Goal: Task Accomplishment & Management: Use online tool/utility

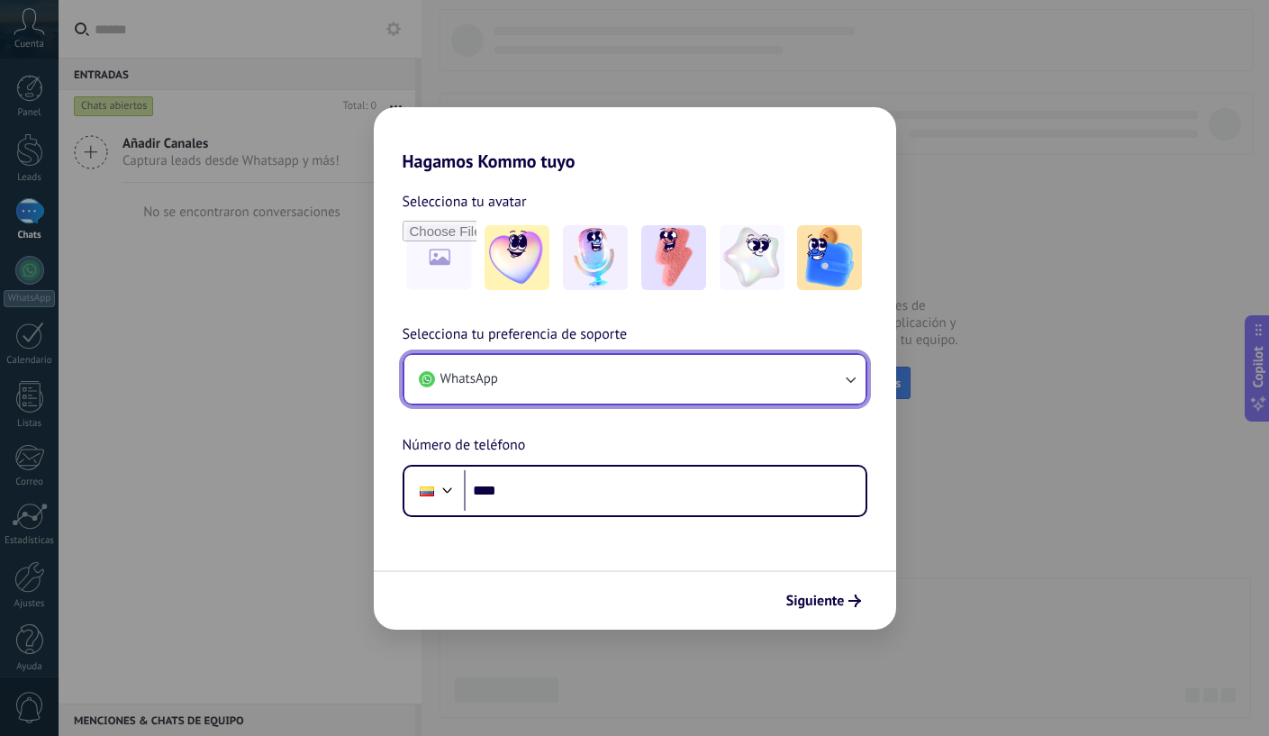
click at [557, 379] on button "WhatsApp" at bounding box center [634, 379] width 461 height 49
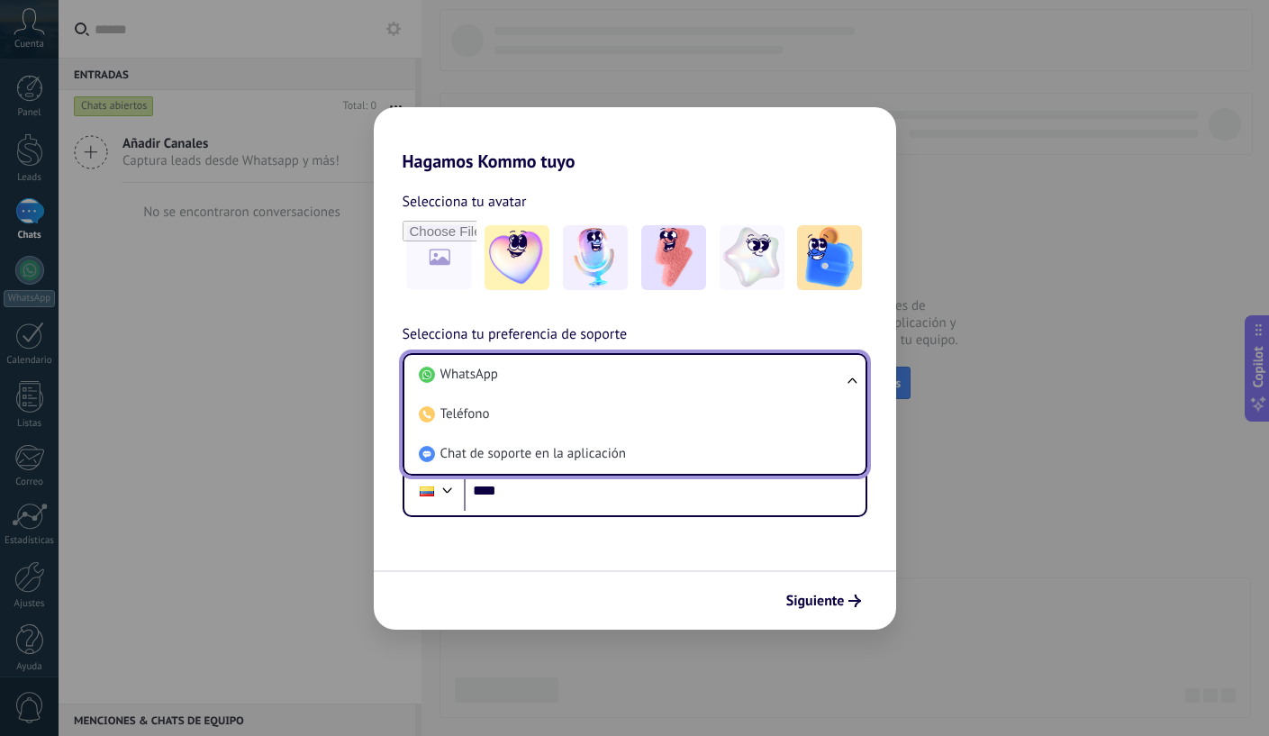
click at [557, 379] on li "WhatsApp" at bounding box center [631, 375] width 439 height 40
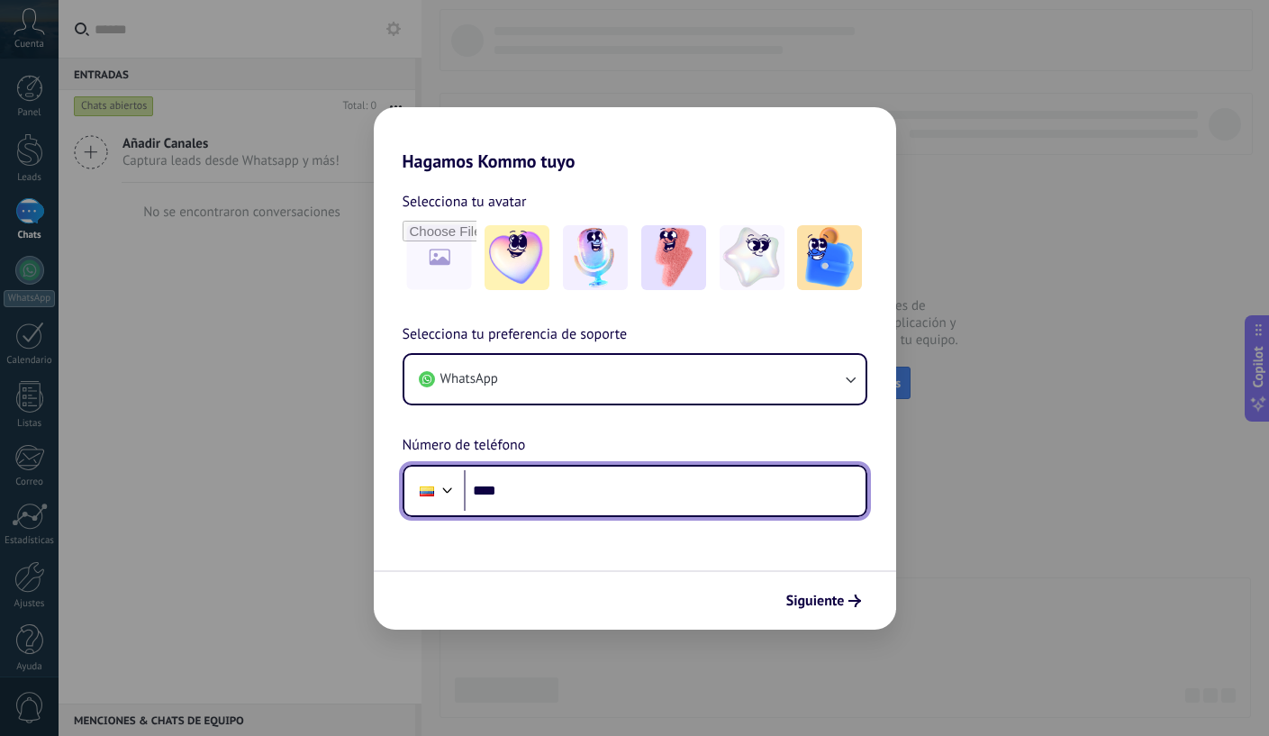
click at [591, 487] on input "****" at bounding box center [665, 490] width 402 height 41
paste input "**********"
type input "**********"
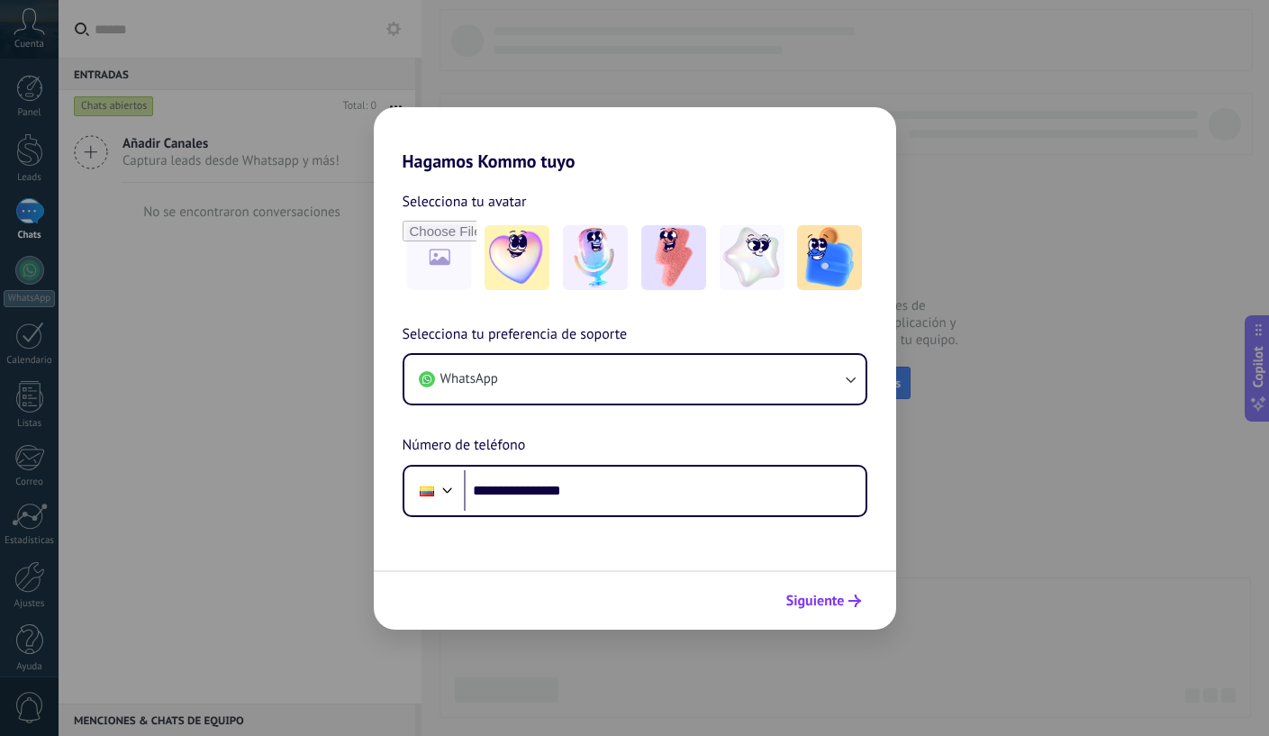
click at [828, 596] on span "Siguiente" at bounding box center [815, 600] width 59 height 13
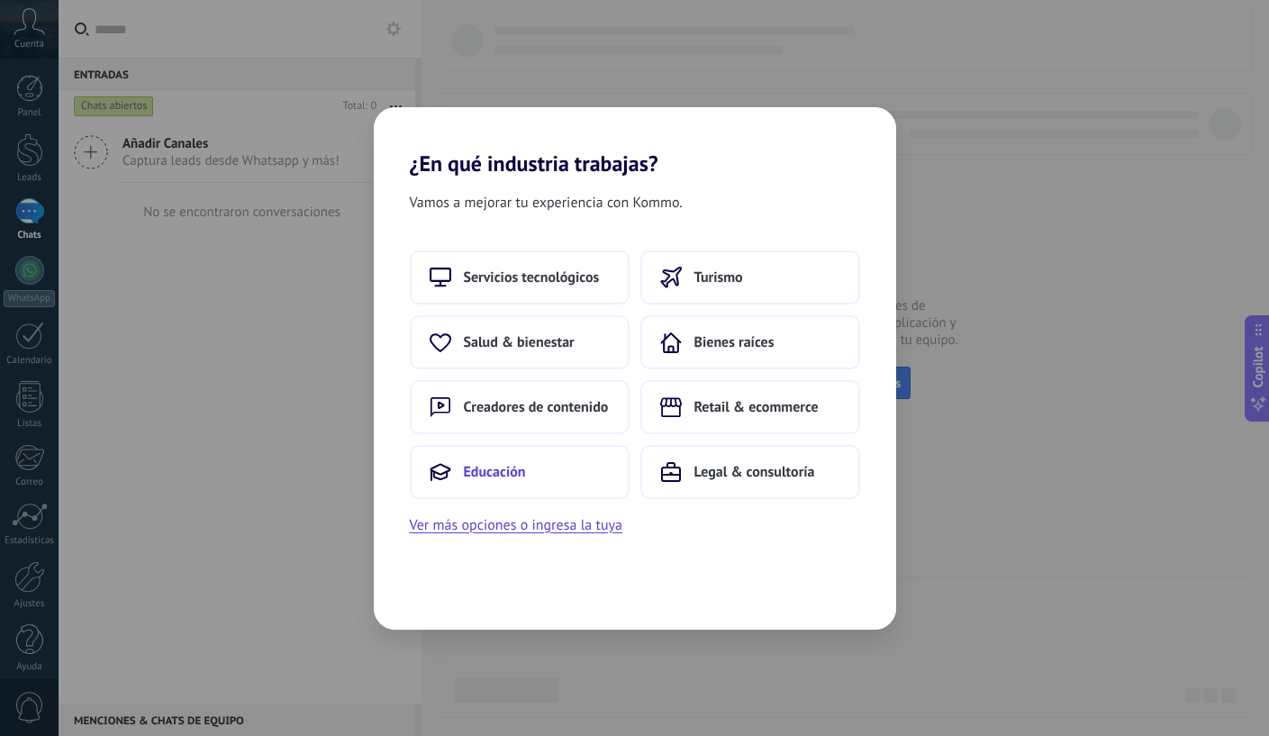
click at [562, 481] on button "Educación" at bounding box center [520, 472] width 220 height 54
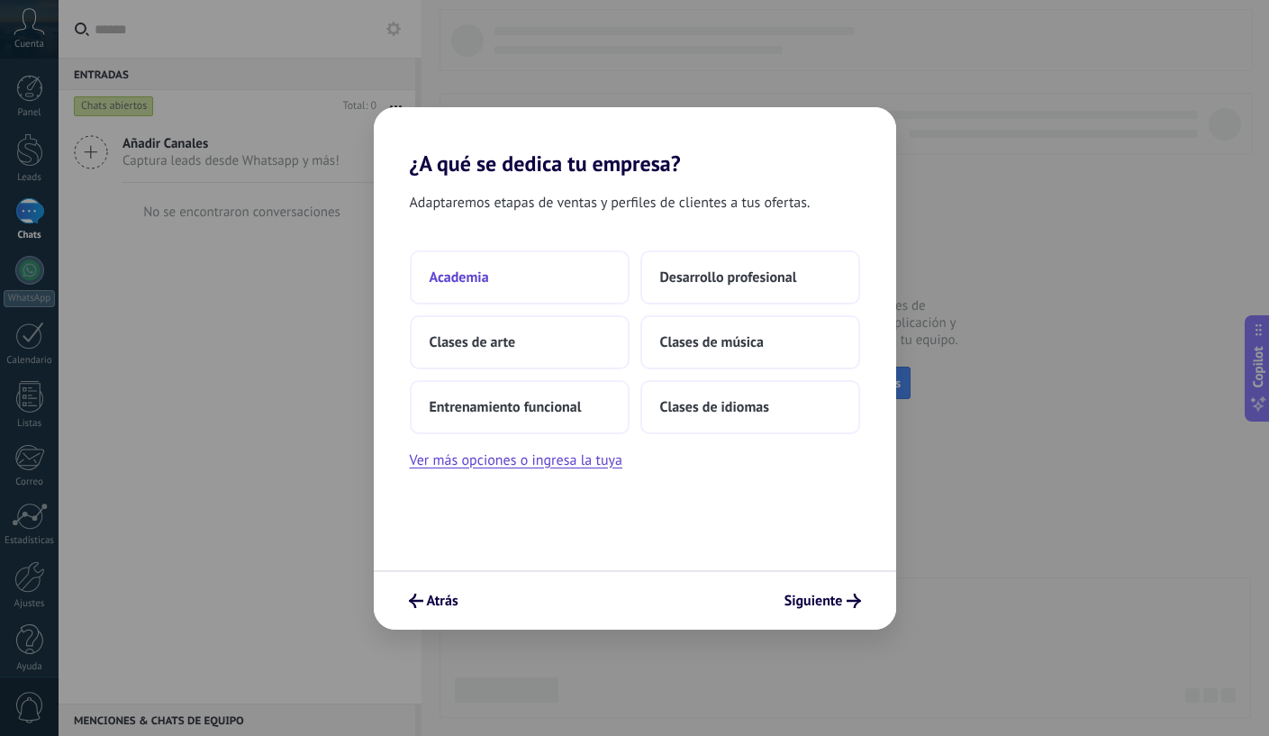
click at [548, 279] on button "Academia" at bounding box center [520, 277] width 220 height 54
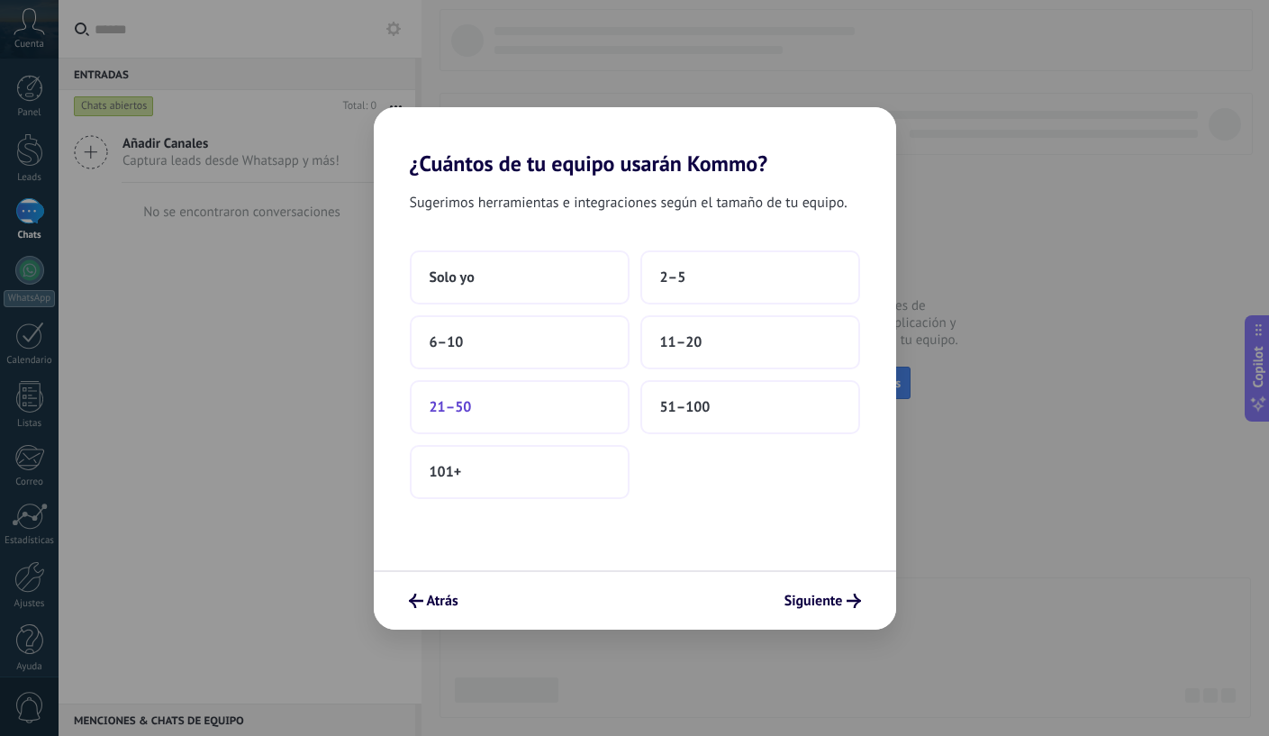
click at [570, 407] on button "21–50" at bounding box center [520, 407] width 220 height 54
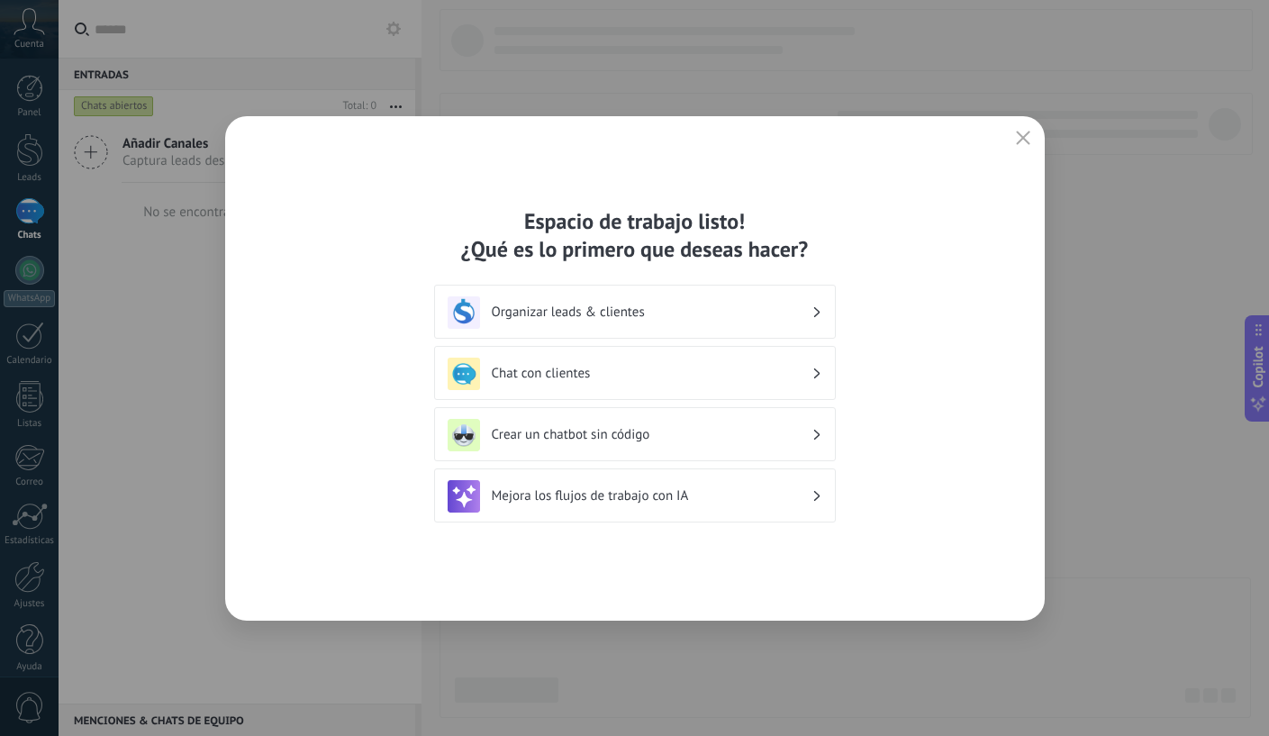
click at [656, 304] on h3 "Organizar leads & clientes" at bounding box center [652, 311] width 320 height 17
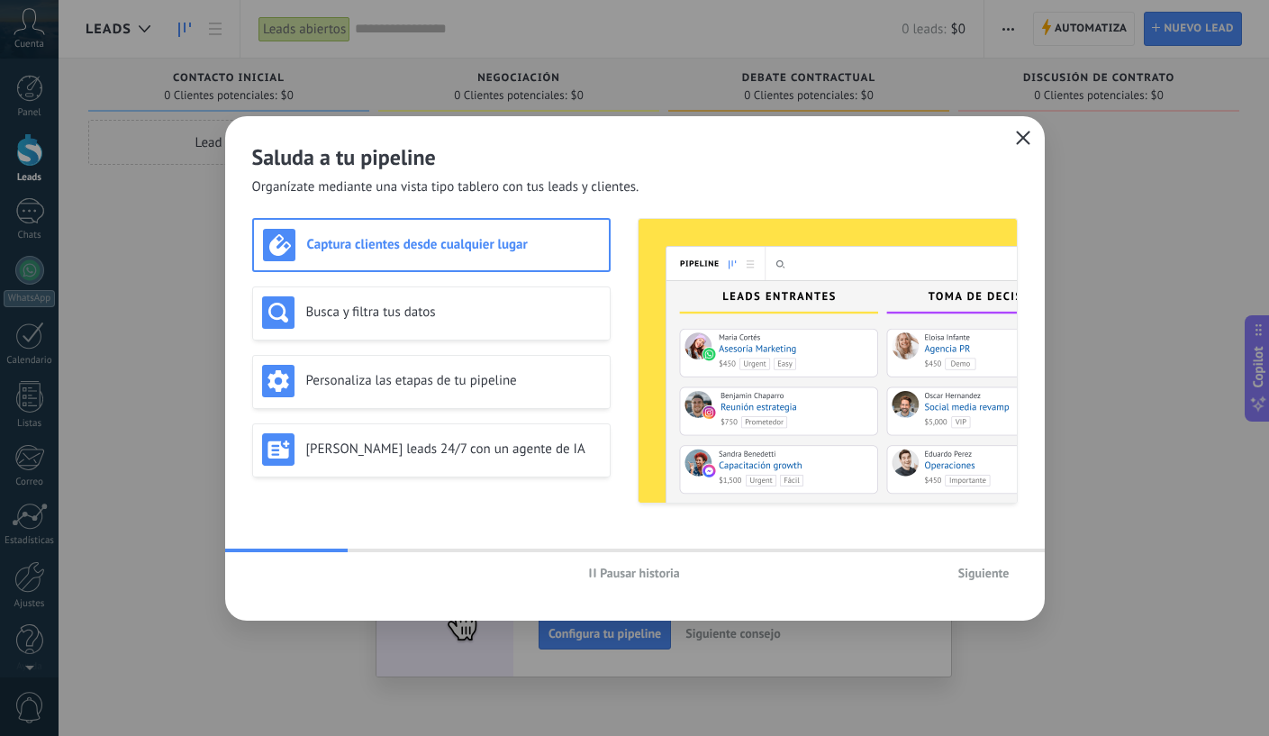
click at [1021, 140] on icon "button" at bounding box center [1023, 138] width 14 height 14
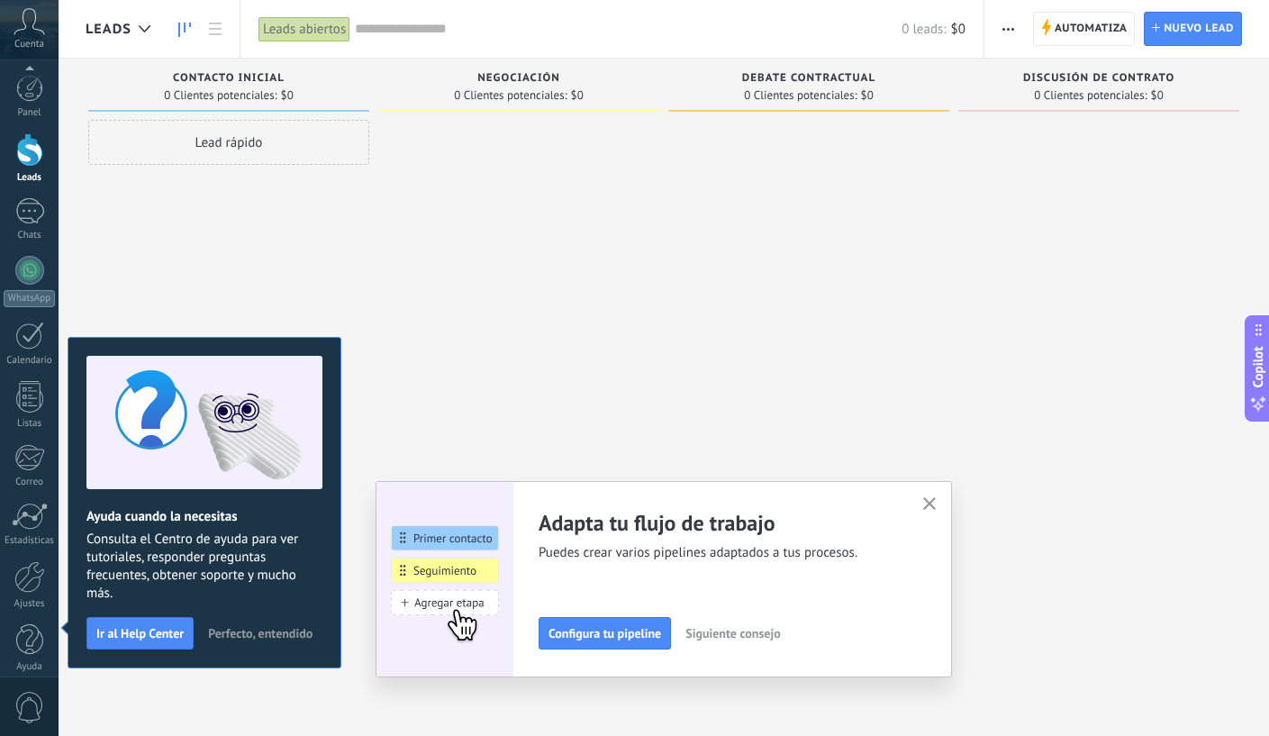
scroll to position [14, 0]
click at [929, 503] on use "button" at bounding box center [930, 504] width 14 height 14
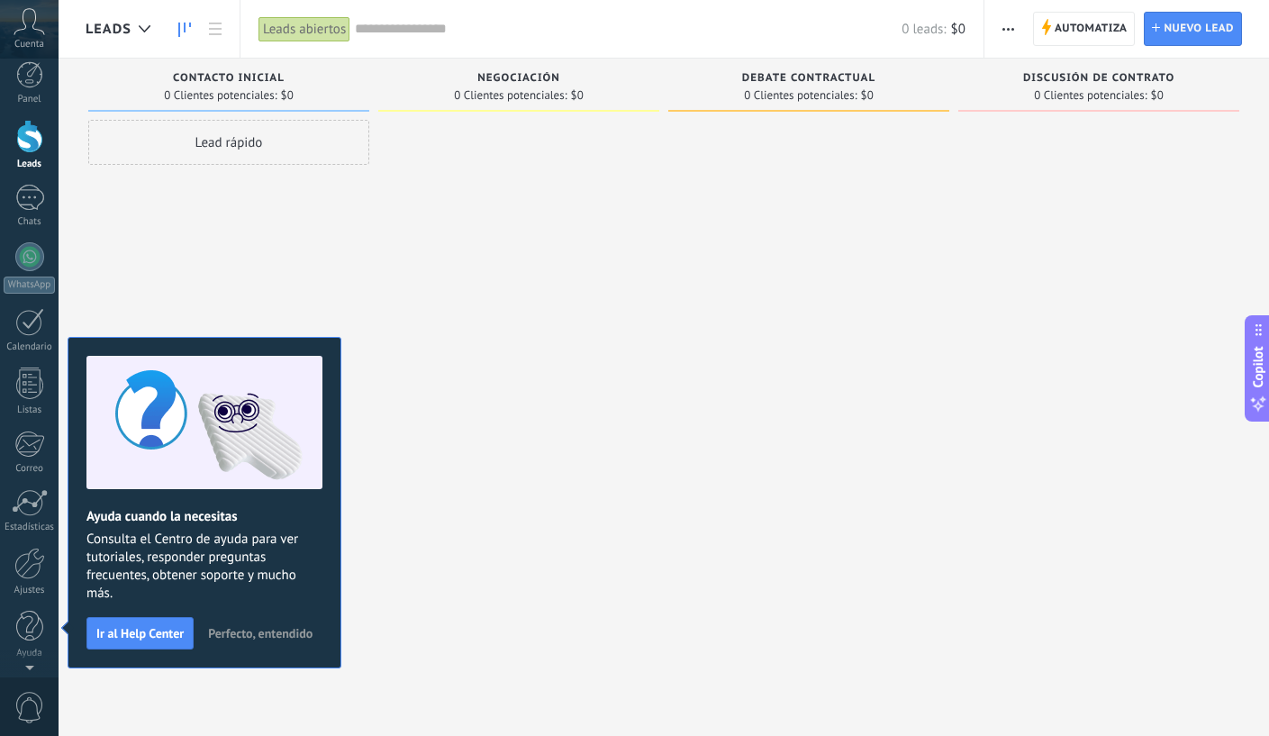
click at [433, 459] on div at bounding box center [518, 370] width 281 height 501
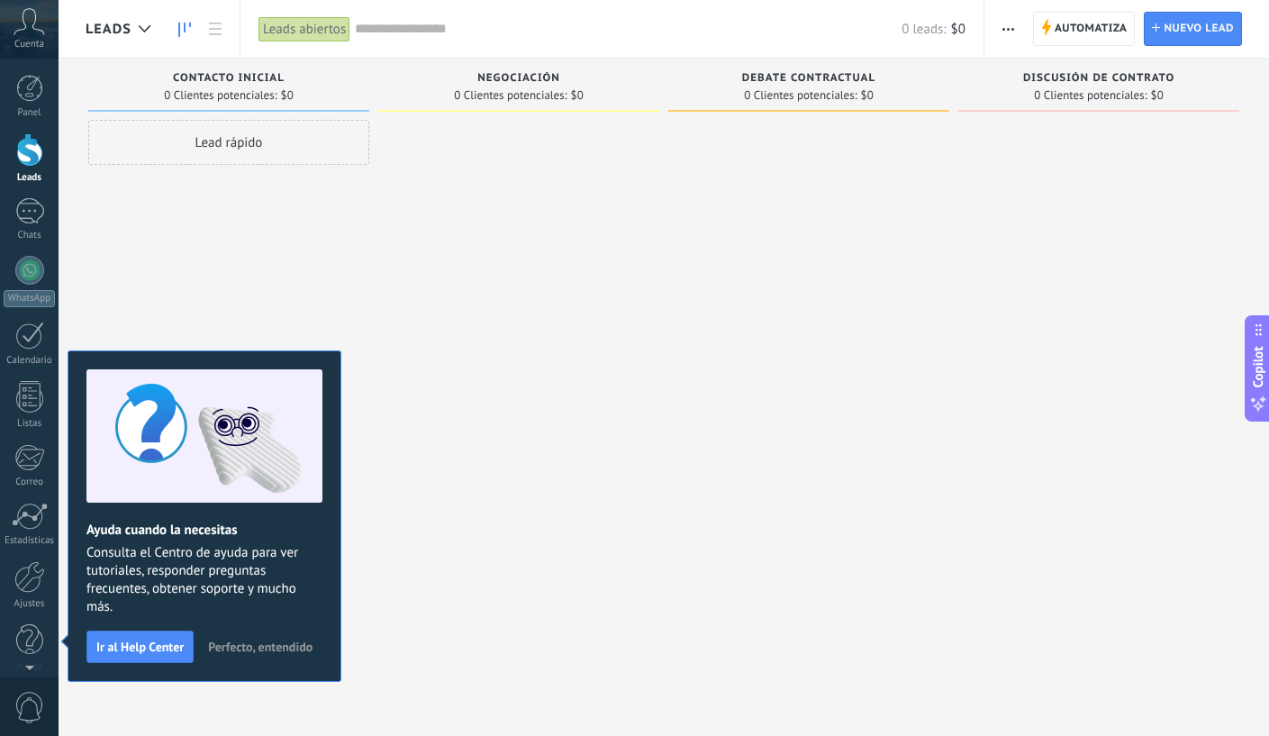
click at [237, 644] on span "Perfecto, entendido" at bounding box center [260, 646] width 104 height 13
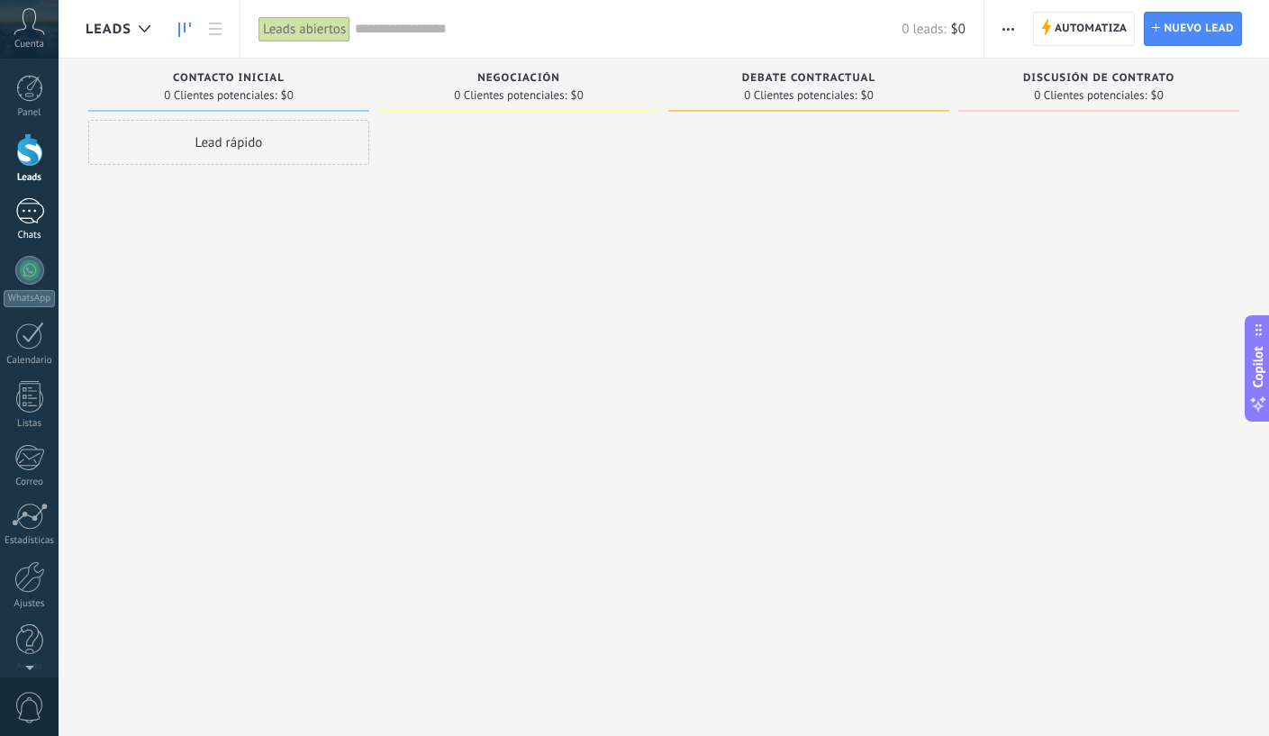
click at [31, 224] on link "Chats" at bounding box center [29, 219] width 59 height 43
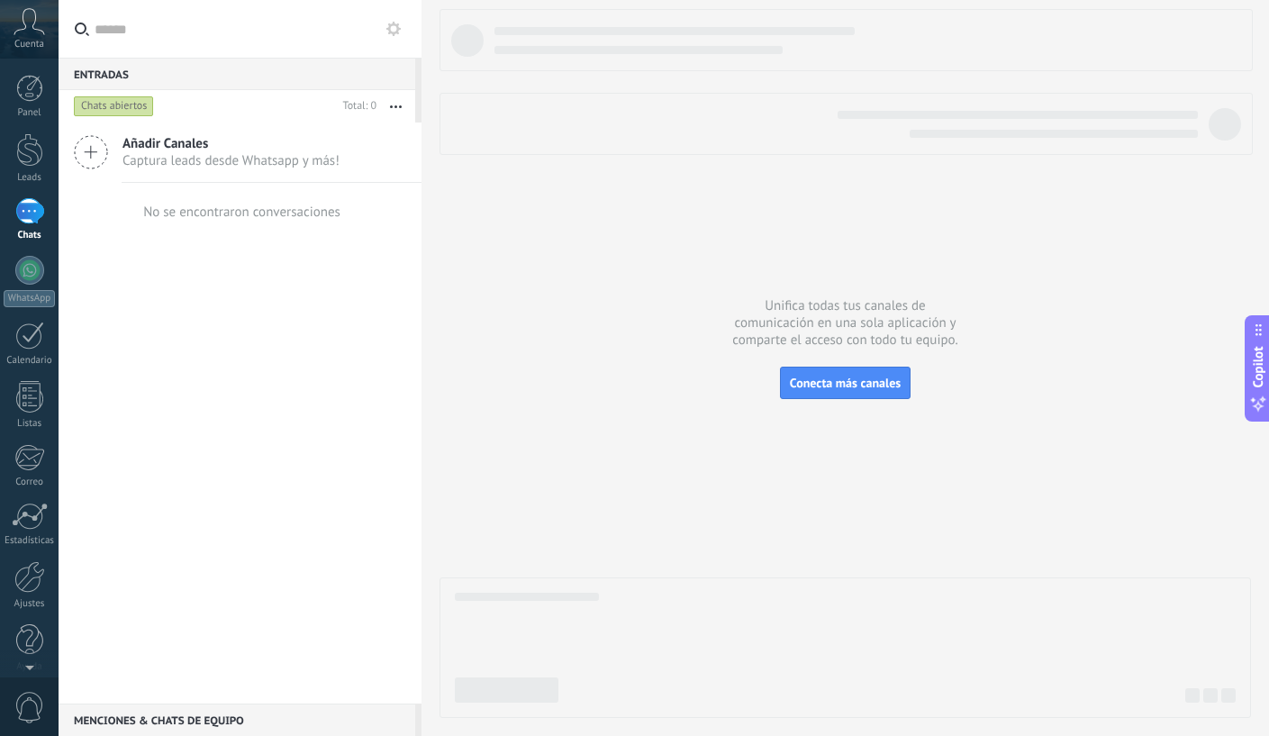
click at [113, 147] on div "Añadir Canales Captura leads desde Whatsapp y más!" at bounding box center [240, 152] width 363 height 60
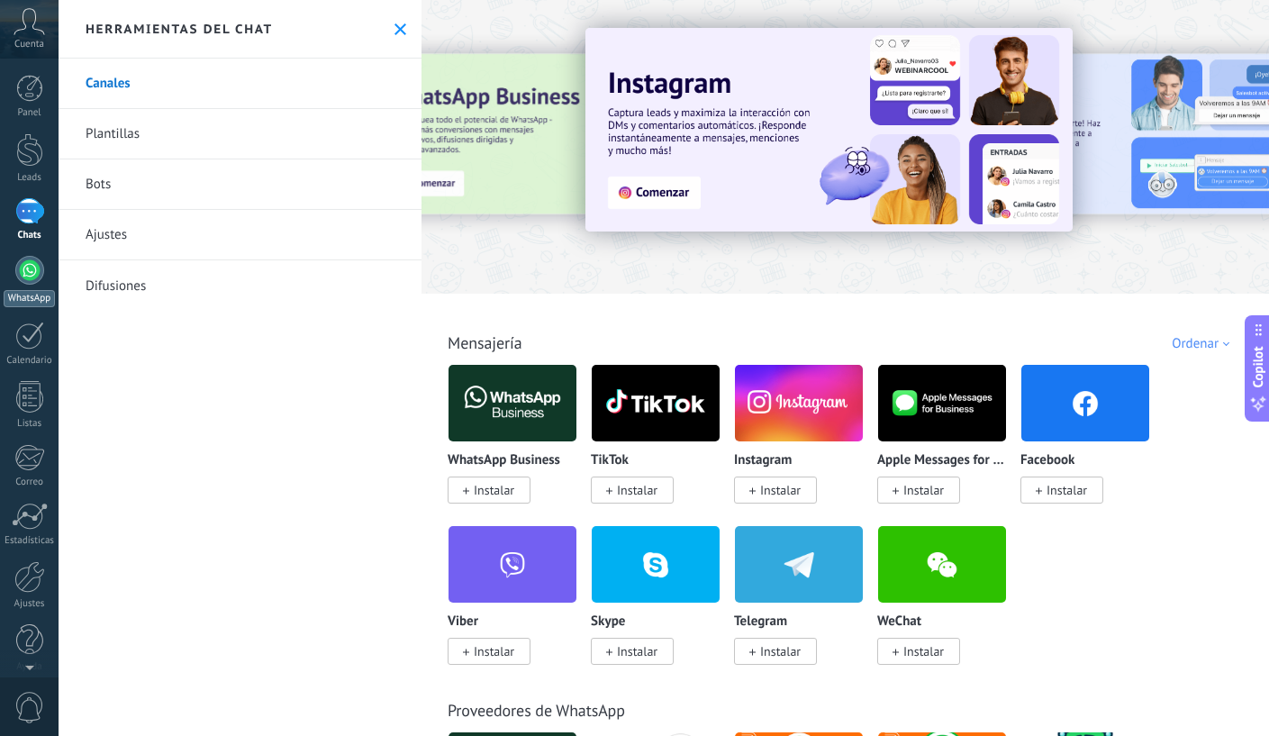
click at [27, 267] on div at bounding box center [29, 270] width 29 height 29
